Goal: Task Accomplishment & Management: Use online tool/utility

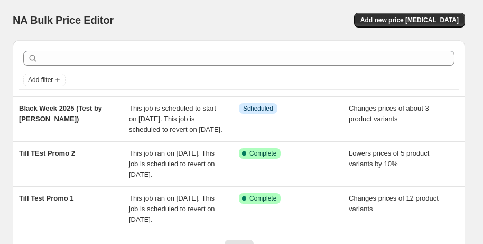
scroll to position [48, 0]
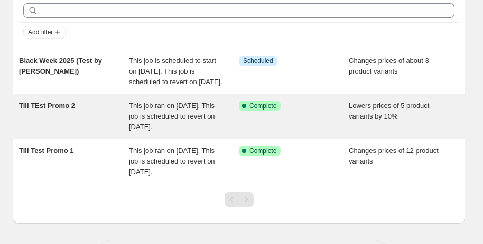
click at [109, 122] on div "Till TEst Promo 2" at bounding box center [74, 116] width 110 height 32
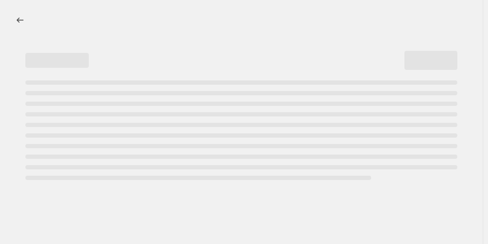
select select "percentage"
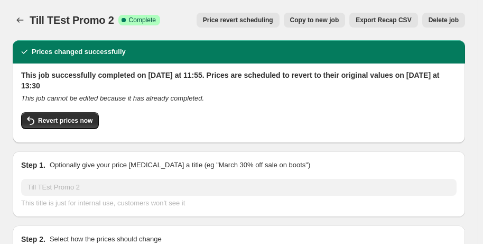
select select "collection"
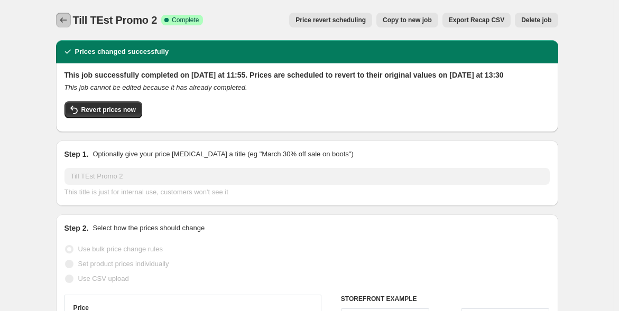
click at [69, 23] on icon "Price change jobs" at bounding box center [63, 20] width 11 height 11
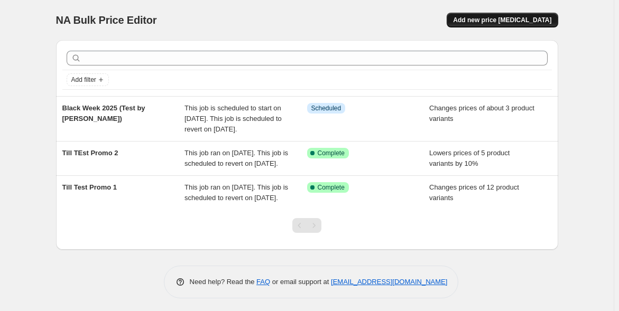
click at [479, 23] on span "Add new price [MEDICAL_DATA]" at bounding box center [502, 20] width 98 height 8
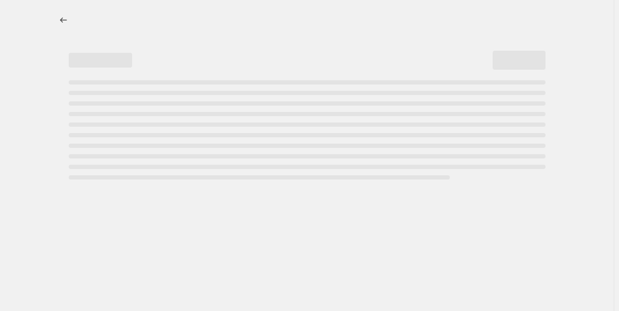
select select "percentage"
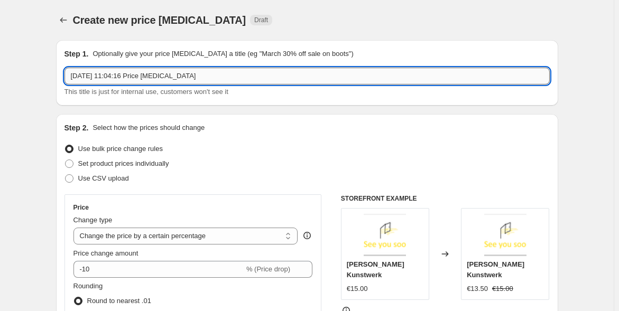
click at [153, 76] on input "20. Aug. 2025, 11:04:16 Price change job" at bounding box center [306, 76] width 485 height 17
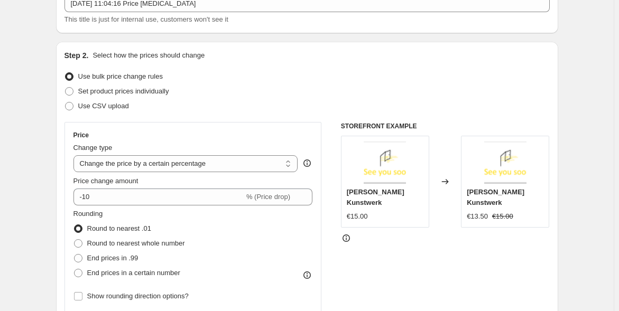
scroll to position [117, 0]
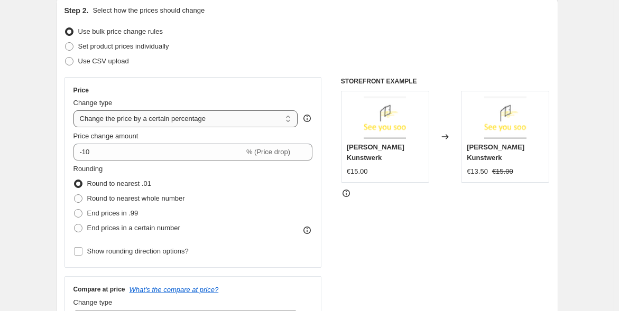
click at [186, 118] on select "Change the price to a certain amount Change the price by a certain amount Chang…" at bounding box center [185, 118] width 225 height 17
click at [141, 49] on span "Set product prices individually" at bounding box center [123, 46] width 91 height 8
click at [66, 43] on input "Set product prices individually" at bounding box center [65, 42] width 1 height 1
radio input "true"
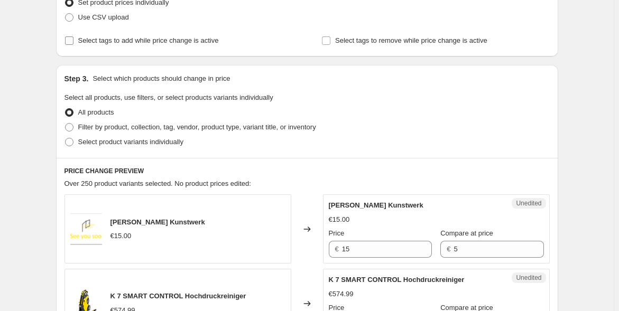
scroll to position [176, 0]
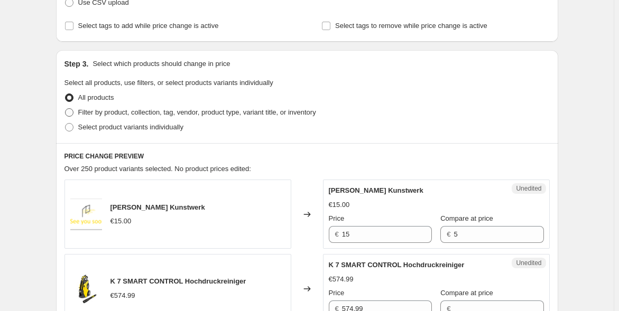
click at [128, 111] on span "Filter by product, collection, tag, vendor, product type, variant title, or inv…" at bounding box center [197, 112] width 238 height 8
click at [66, 109] on input "Filter by product, collection, tag, vendor, product type, variant title, or inv…" at bounding box center [65, 108] width 1 height 1
radio input "true"
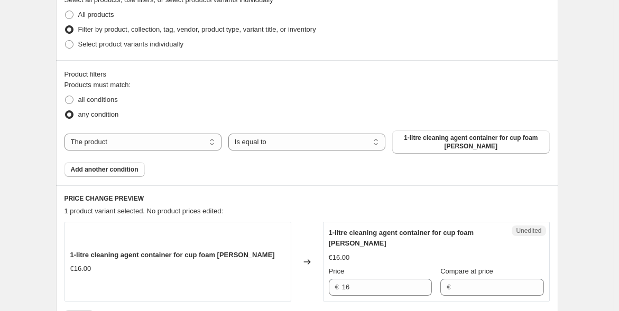
scroll to position [293, 0]
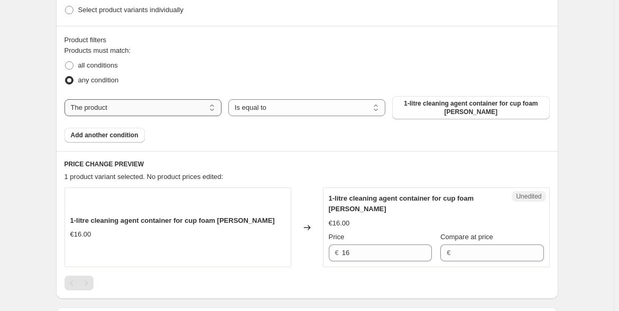
click at [159, 109] on select "The product The product's collection The product's tag The product's vendor The…" at bounding box center [142, 107] width 157 height 17
select select "collection"
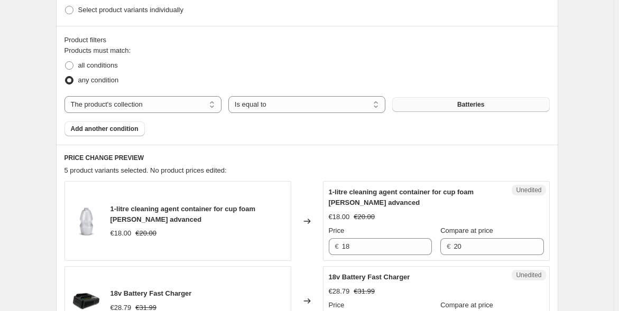
click at [439, 108] on button "Batteries" at bounding box center [470, 104] width 157 height 15
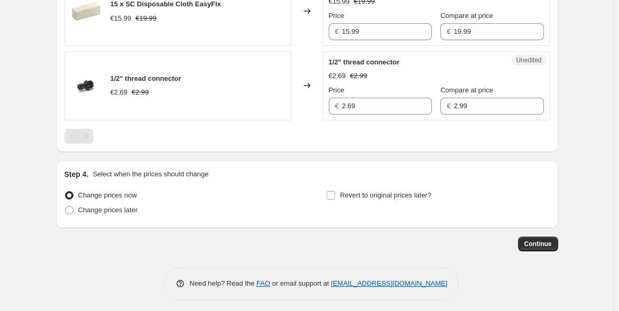
scroll to position [670, 0]
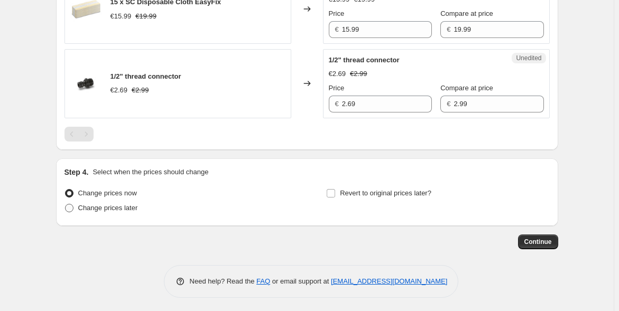
click at [109, 206] on span "Change prices later" at bounding box center [108, 208] width 60 height 8
click at [66, 205] on input "Change prices later" at bounding box center [65, 204] width 1 height 1
radio input "true"
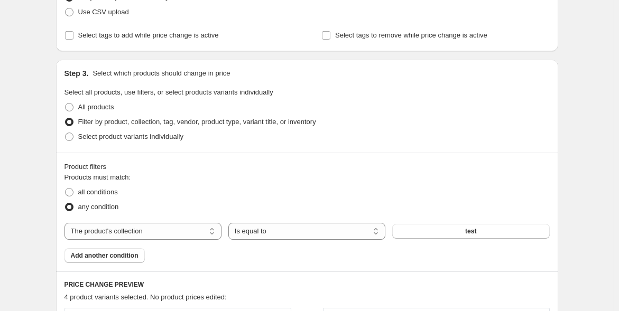
scroll to position [169, 0]
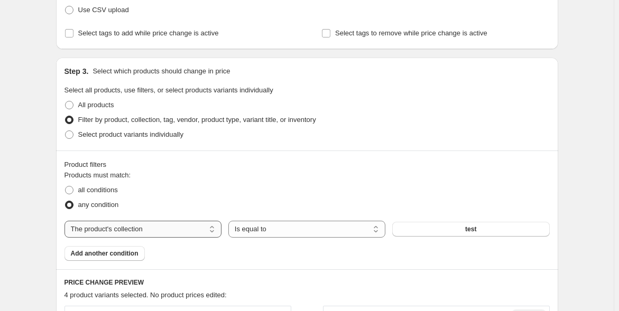
click at [136, 234] on select "The product The product's collection The product's tag The product's vendor The…" at bounding box center [142, 229] width 157 height 17
click at [246, 171] on fieldset "Products must match: all conditions any condition" at bounding box center [306, 191] width 485 height 42
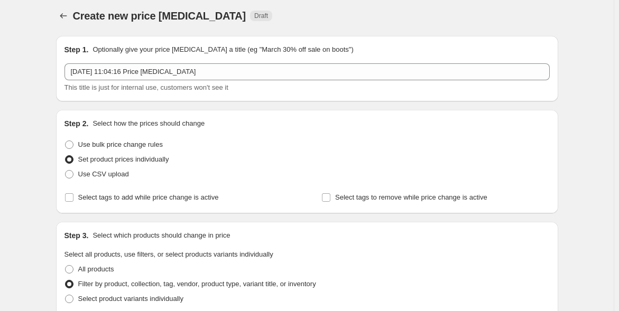
scroll to position [0, 0]
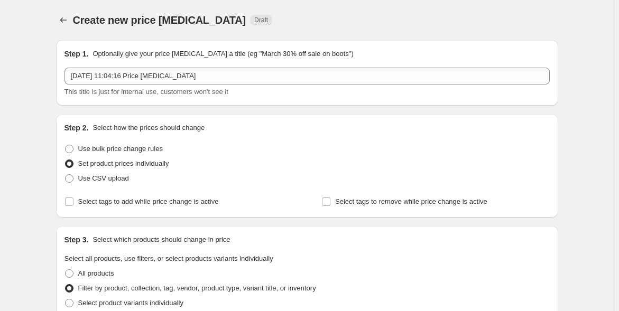
click at [60, 23] on icon "Price change jobs" at bounding box center [63, 20] width 11 height 11
